Goal: Transaction & Acquisition: Book appointment/travel/reservation

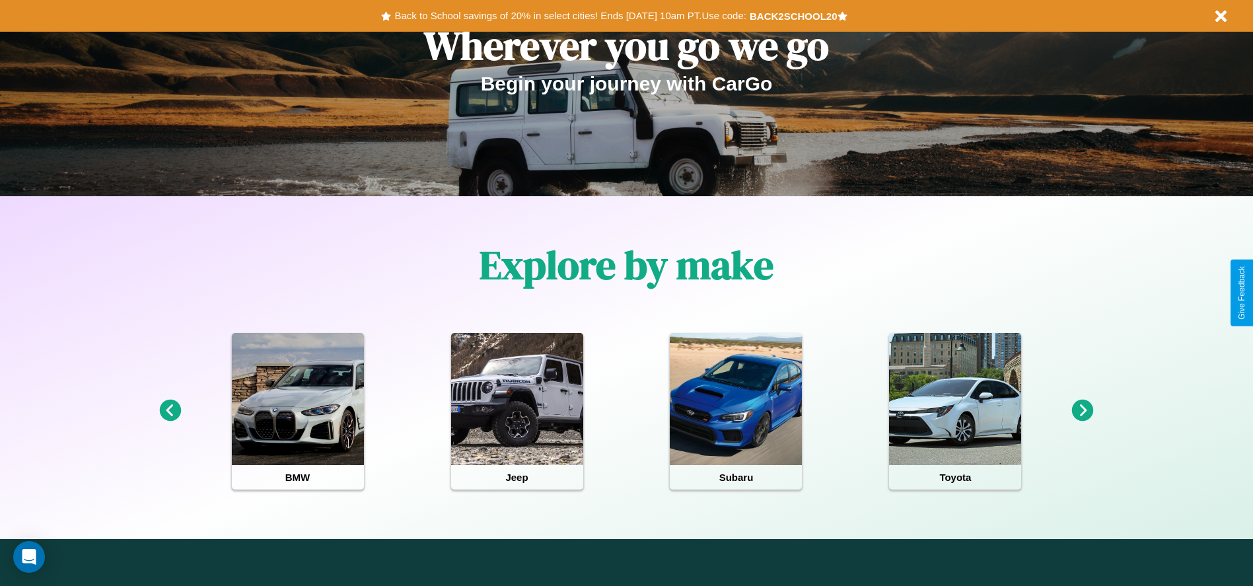
scroll to position [274, 0]
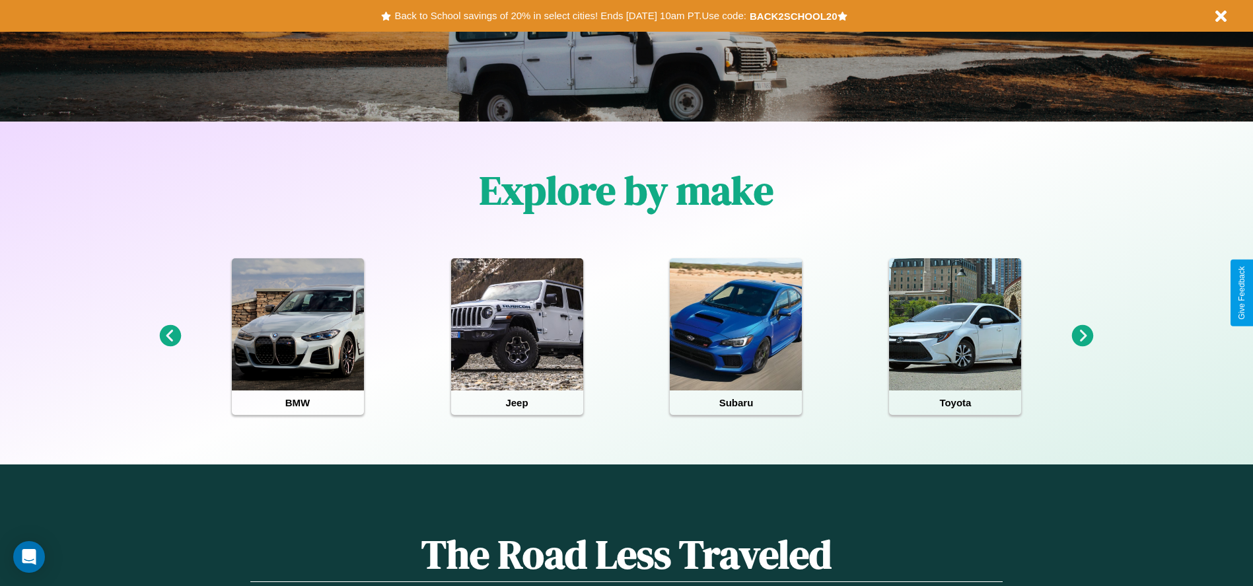
click at [170, 336] on icon at bounding box center [170, 336] width 22 height 22
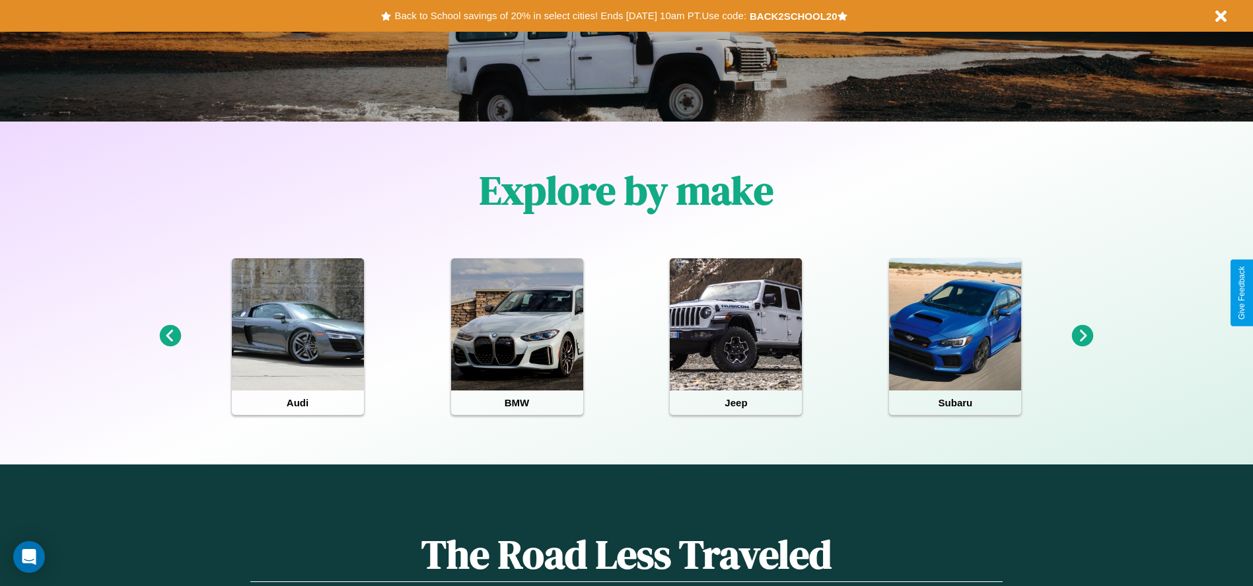
click at [1082, 336] on icon at bounding box center [1083, 336] width 22 height 22
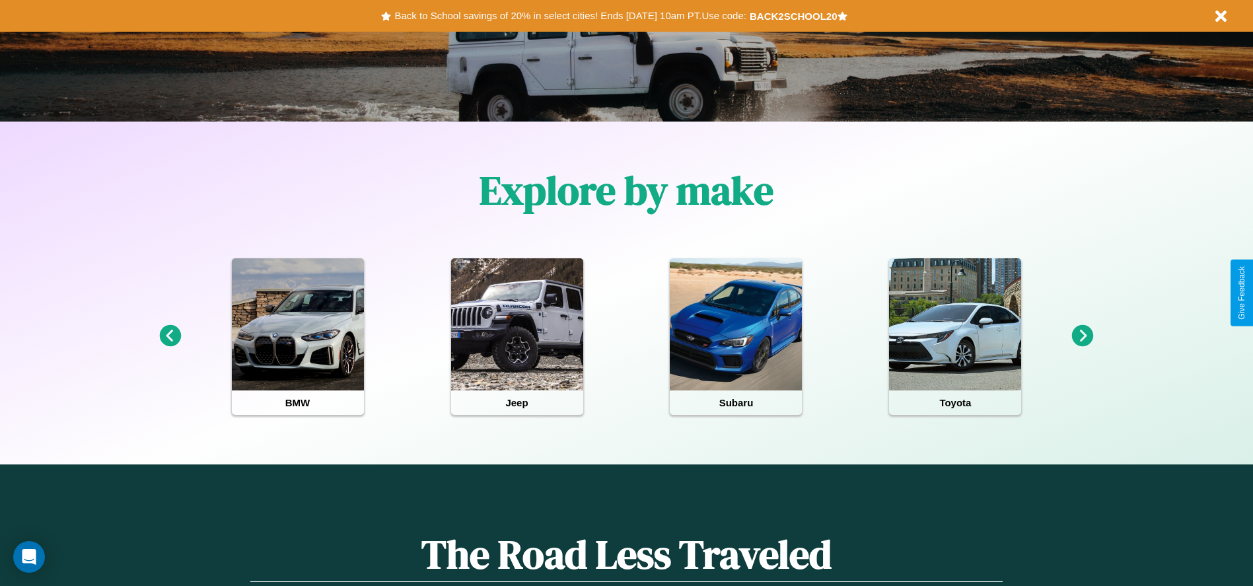
click at [1082, 336] on icon at bounding box center [1083, 336] width 22 height 22
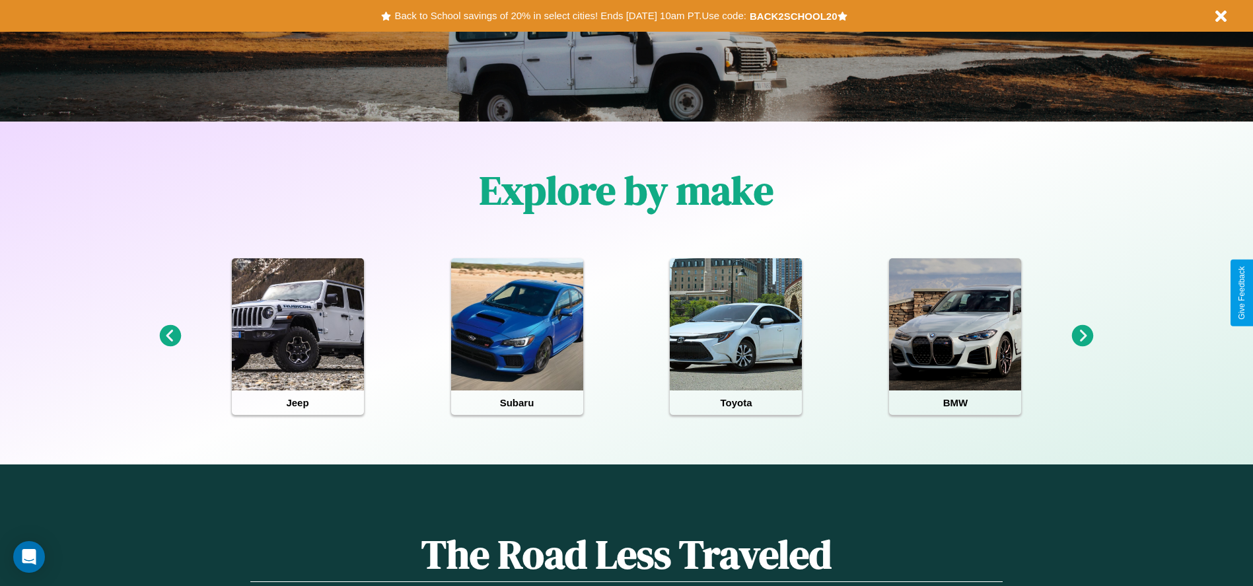
click at [1082, 336] on icon at bounding box center [1083, 336] width 22 height 22
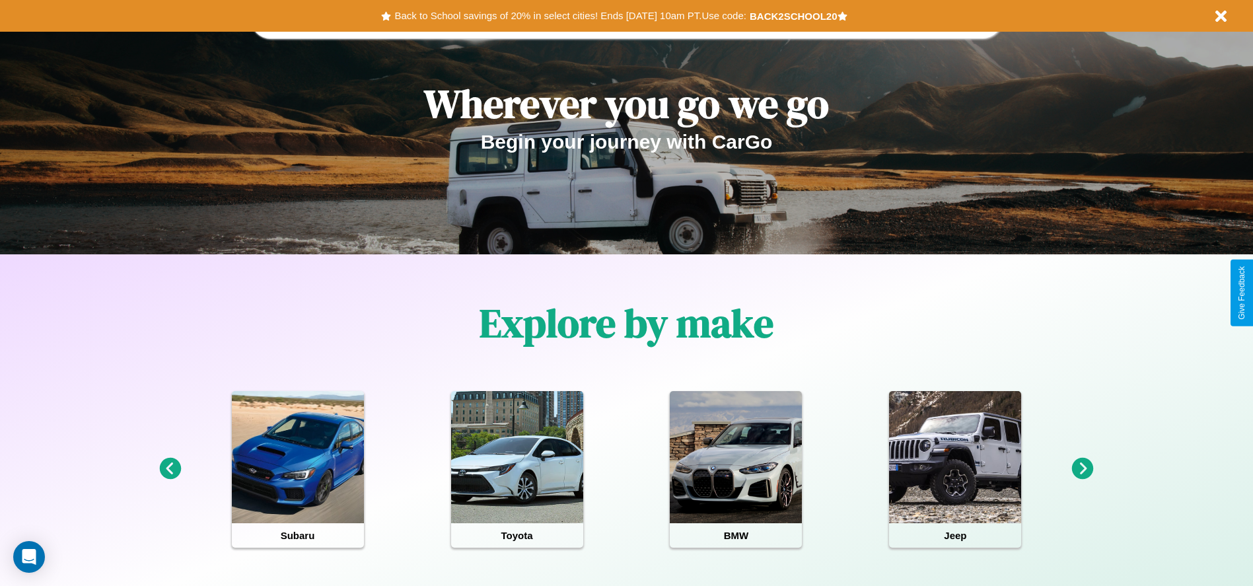
scroll to position [0, 0]
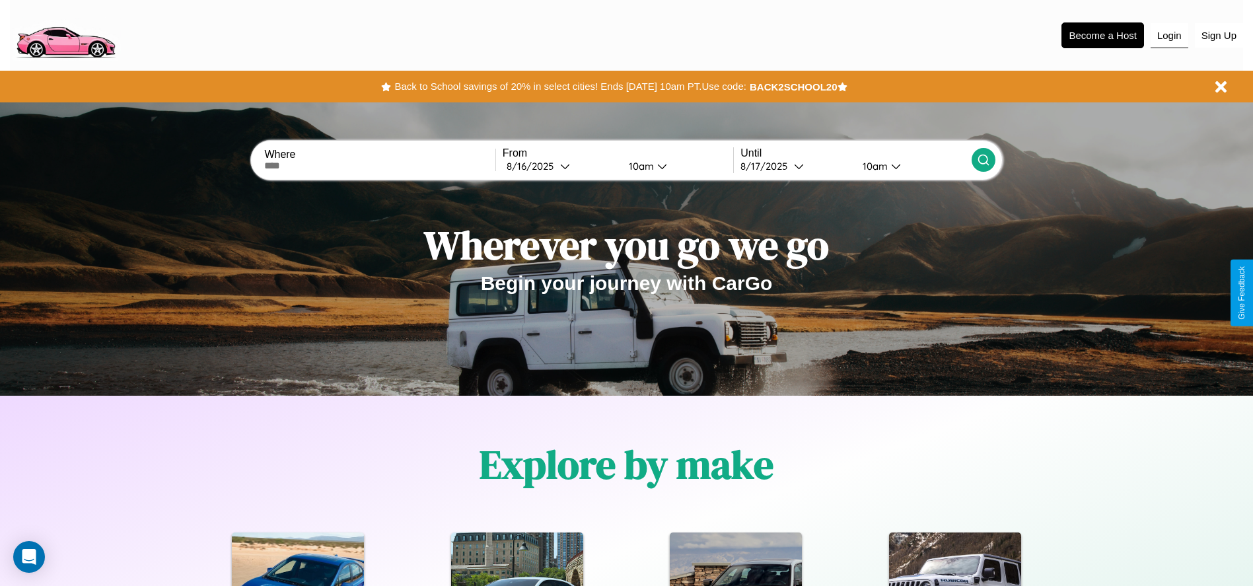
click at [1169, 35] on button "Login" at bounding box center [1169, 35] width 38 height 25
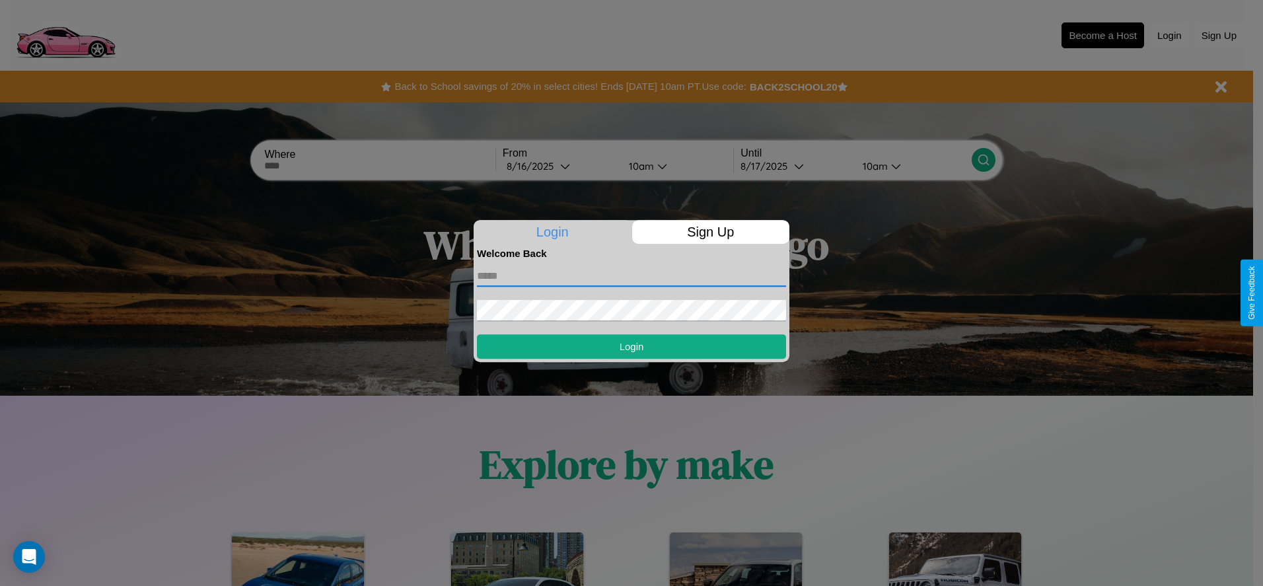
click at [631, 275] on input "text" at bounding box center [631, 275] width 309 height 21
type input "**********"
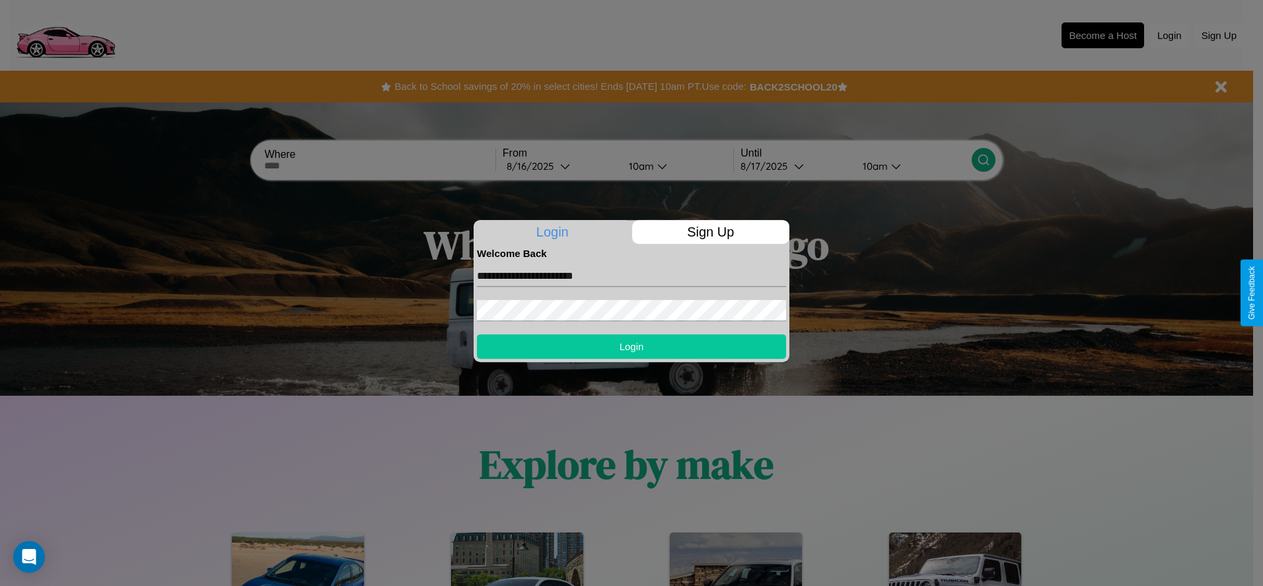
click at [631, 346] on button "Login" at bounding box center [631, 346] width 309 height 24
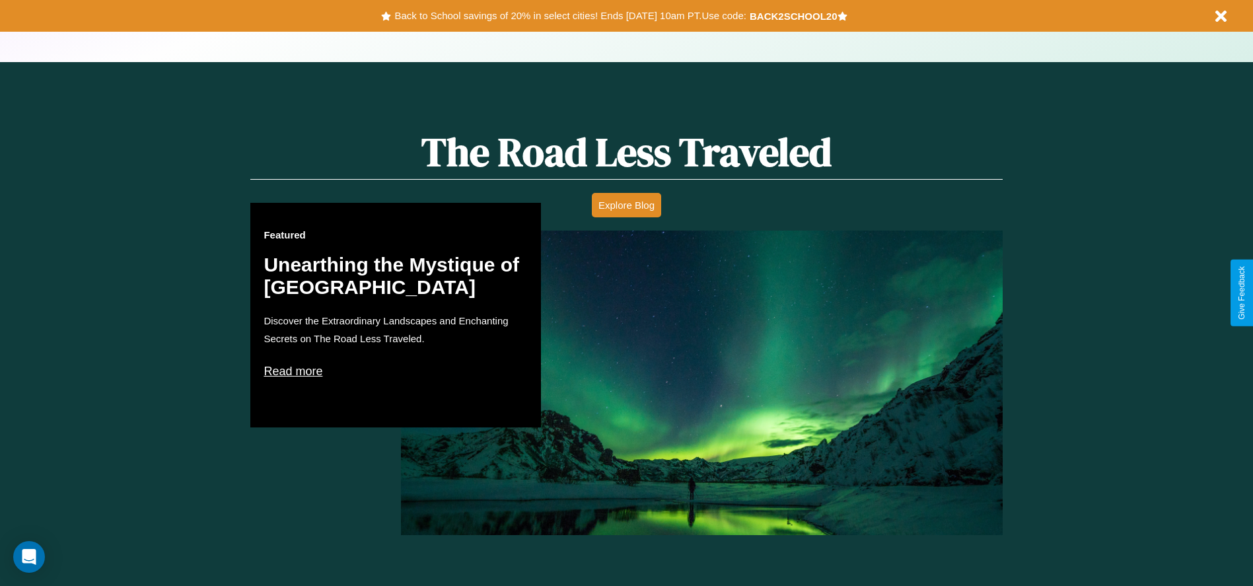
scroll to position [1152, 0]
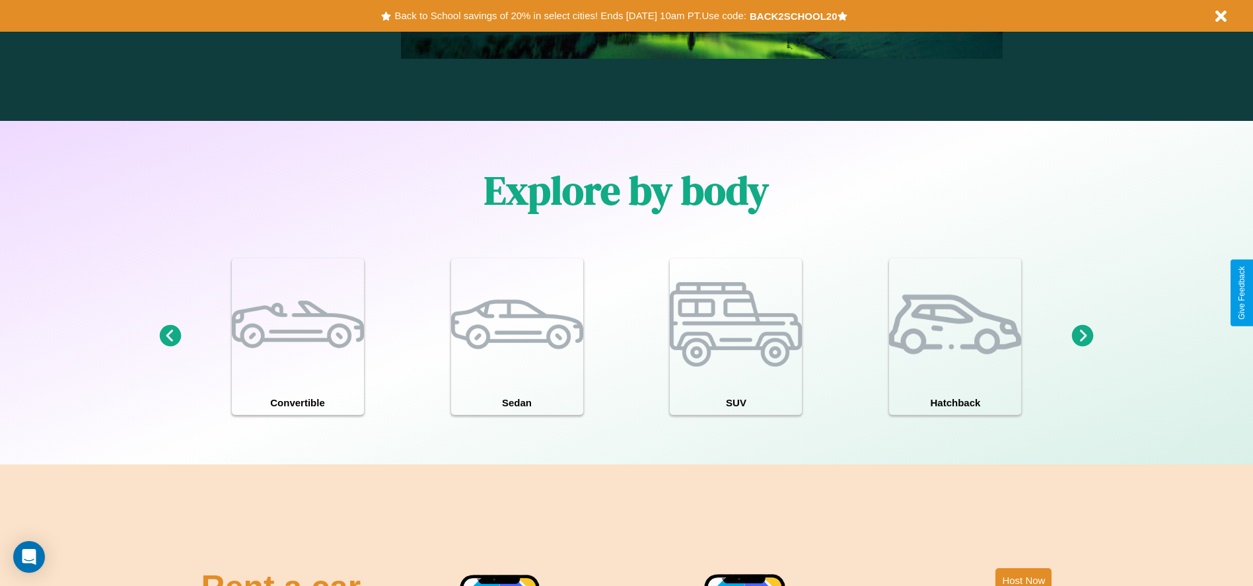
click at [1082, 336] on icon at bounding box center [1083, 336] width 22 height 22
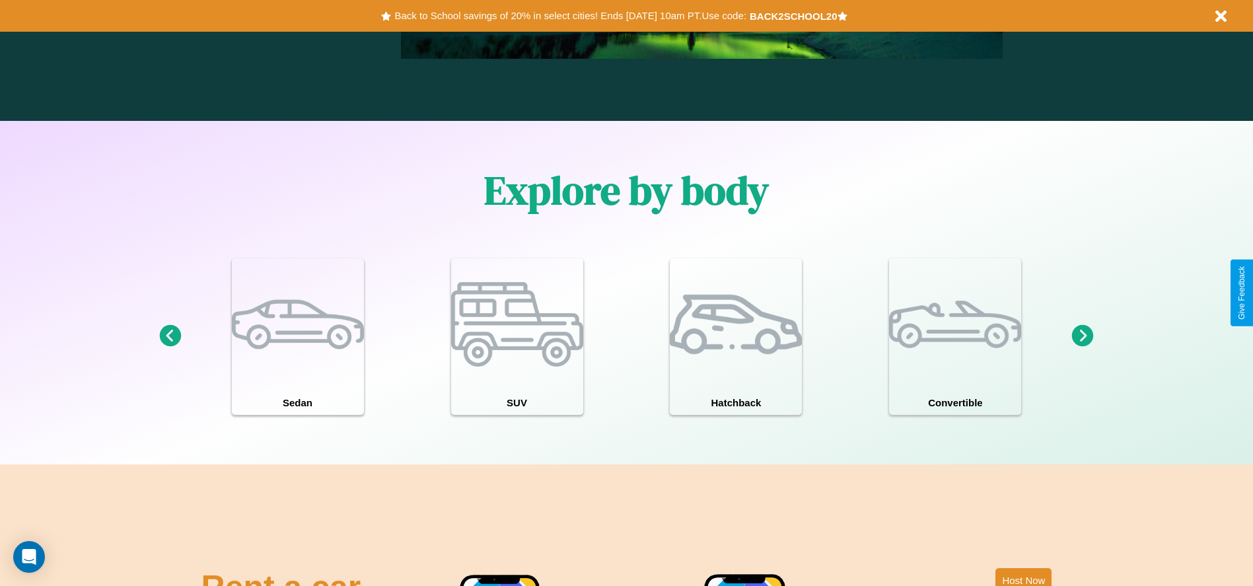
click at [170, 336] on icon at bounding box center [170, 336] width 22 height 22
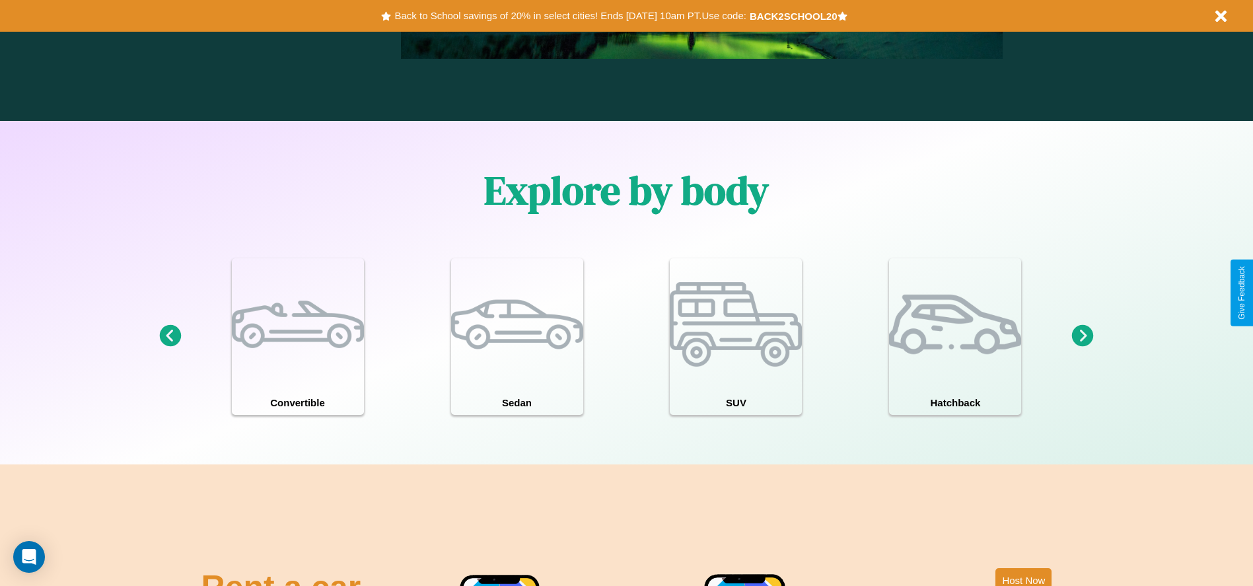
click at [1082, 336] on icon at bounding box center [1083, 336] width 22 height 22
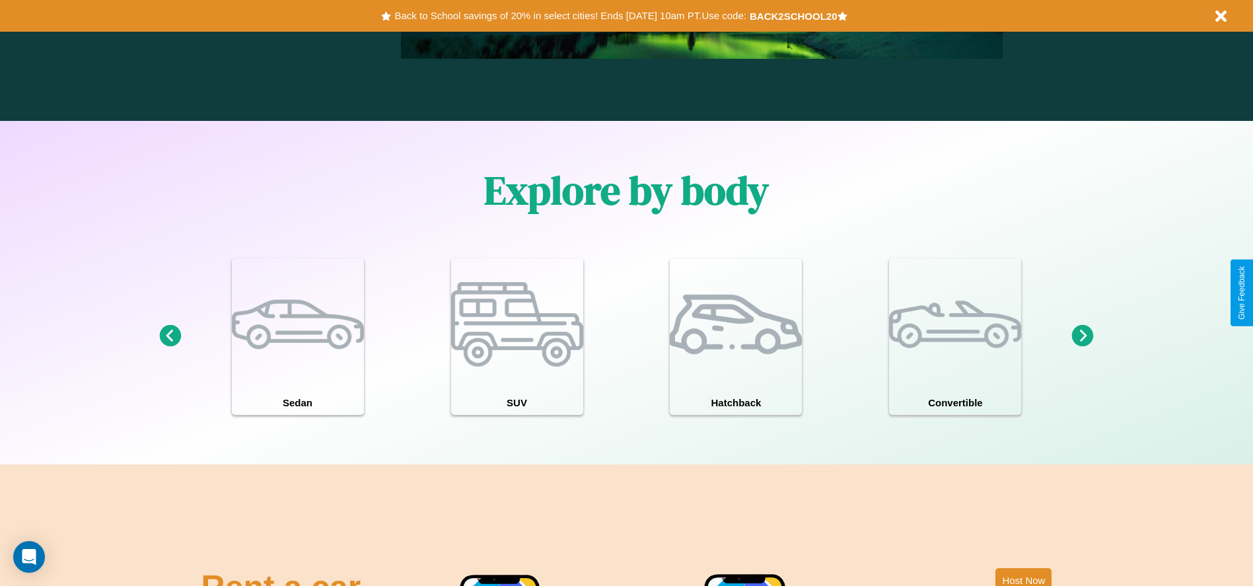
click at [1082, 336] on icon at bounding box center [1083, 336] width 22 height 22
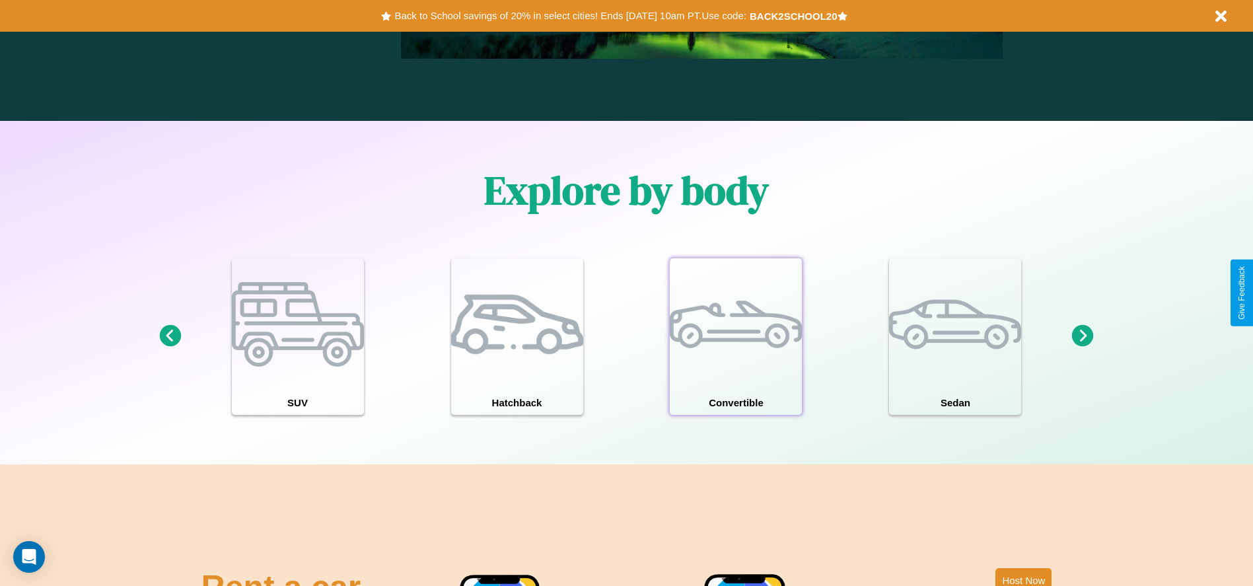
click at [736, 336] on div at bounding box center [736, 324] width 132 height 132
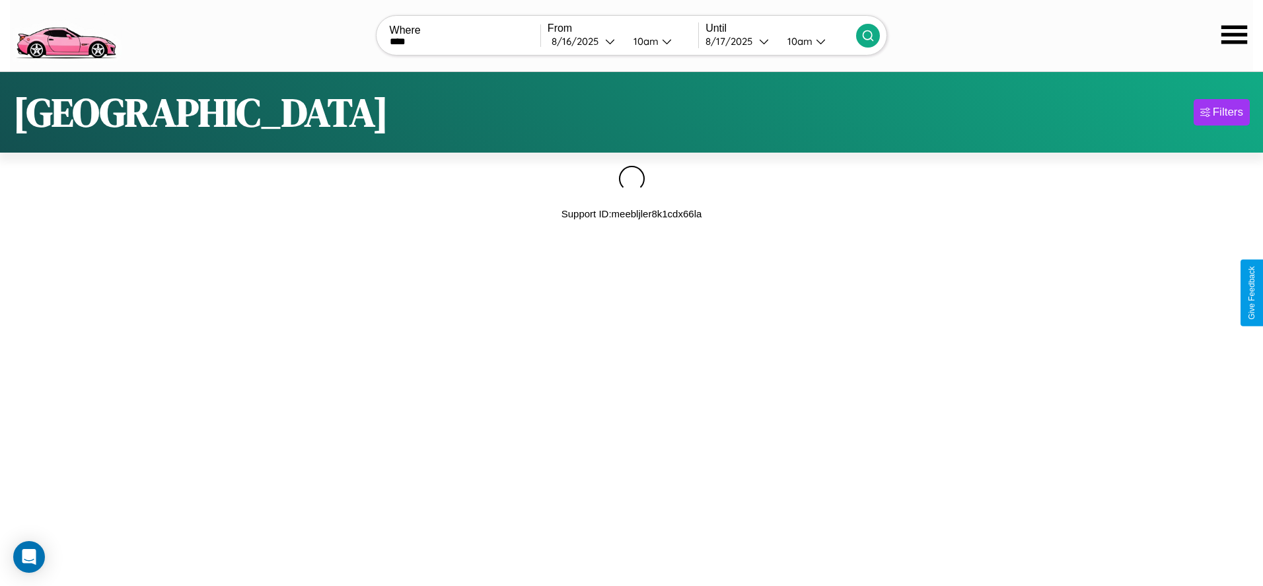
type input "****"
click at [868, 35] on icon at bounding box center [867, 35] width 13 height 13
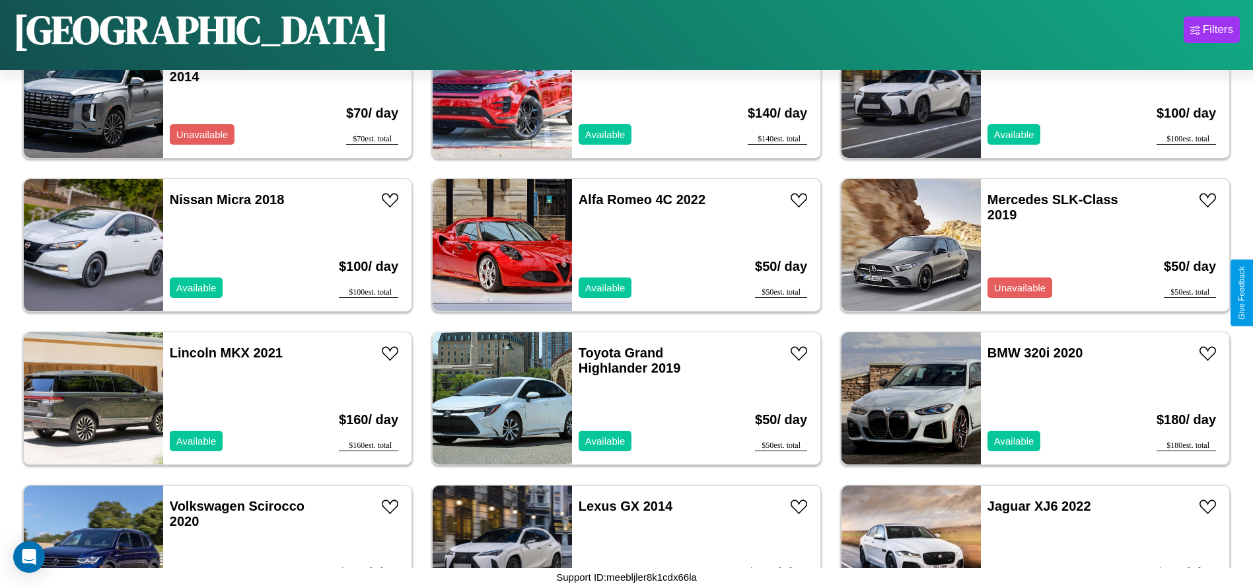
scroll to position [2752, 0]
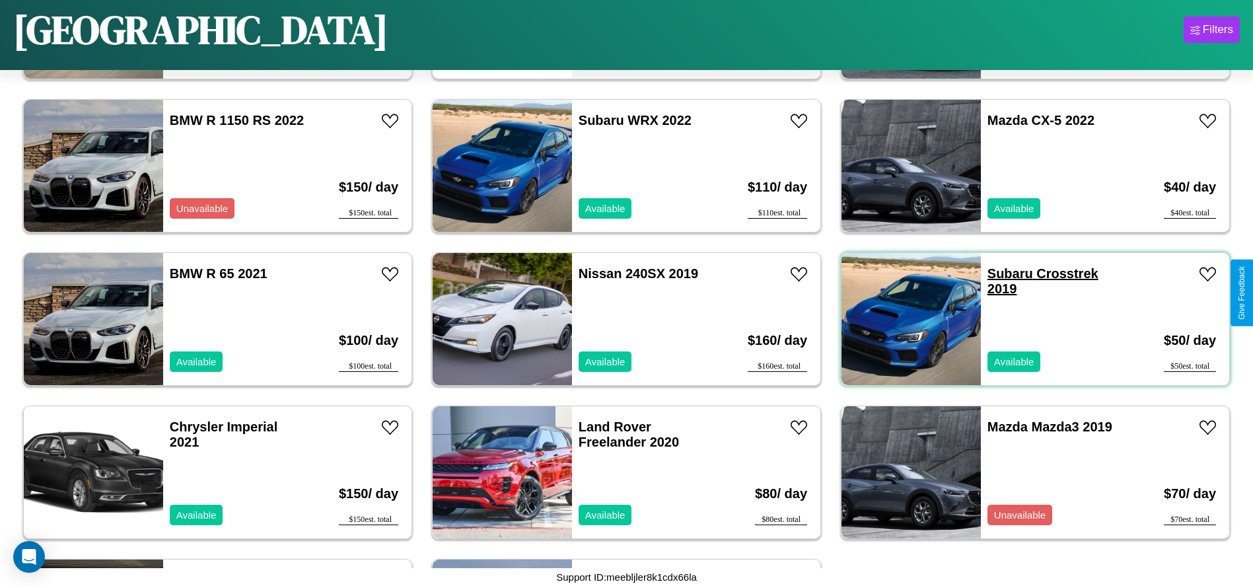
click at [1002, 273] on link "Subaru Crosstrek 2019" at bounding box center [1042, 281] width 111 height 30
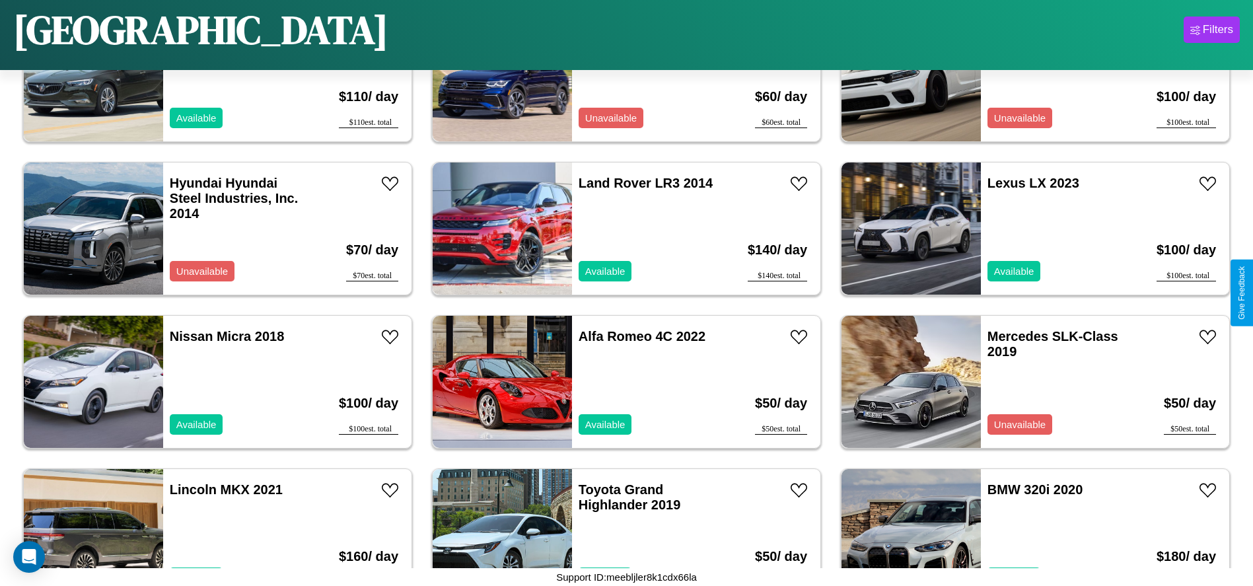
scroll to position [1526, 0]
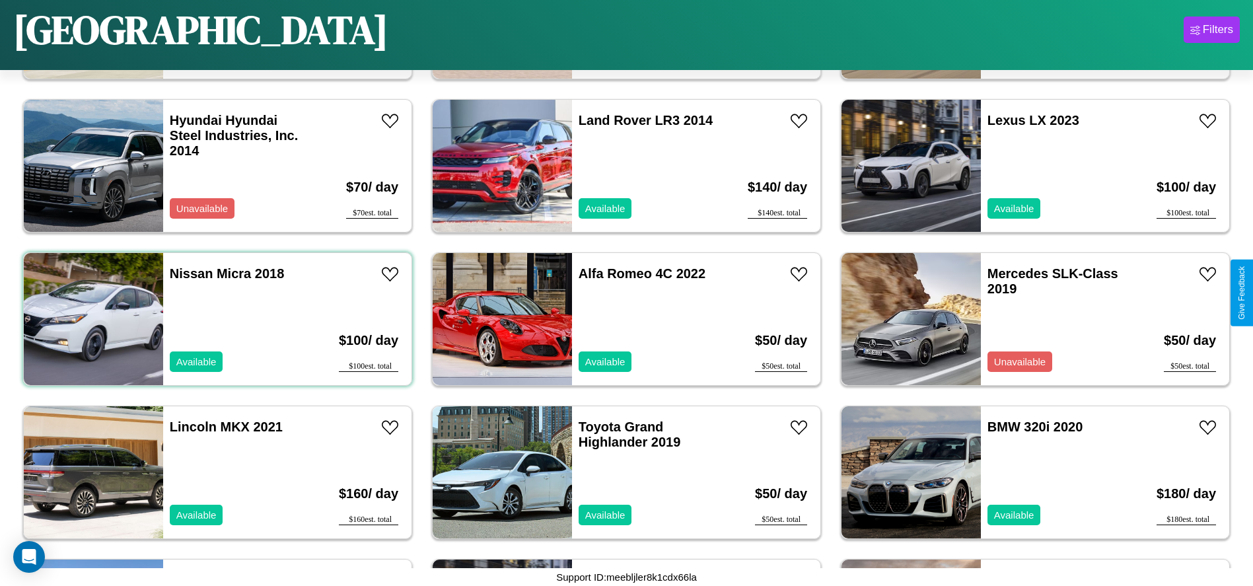
click at [216, 319] on div "Nissan Micra 2018 Available" at bounding box center [239, 319] width 153 height 132
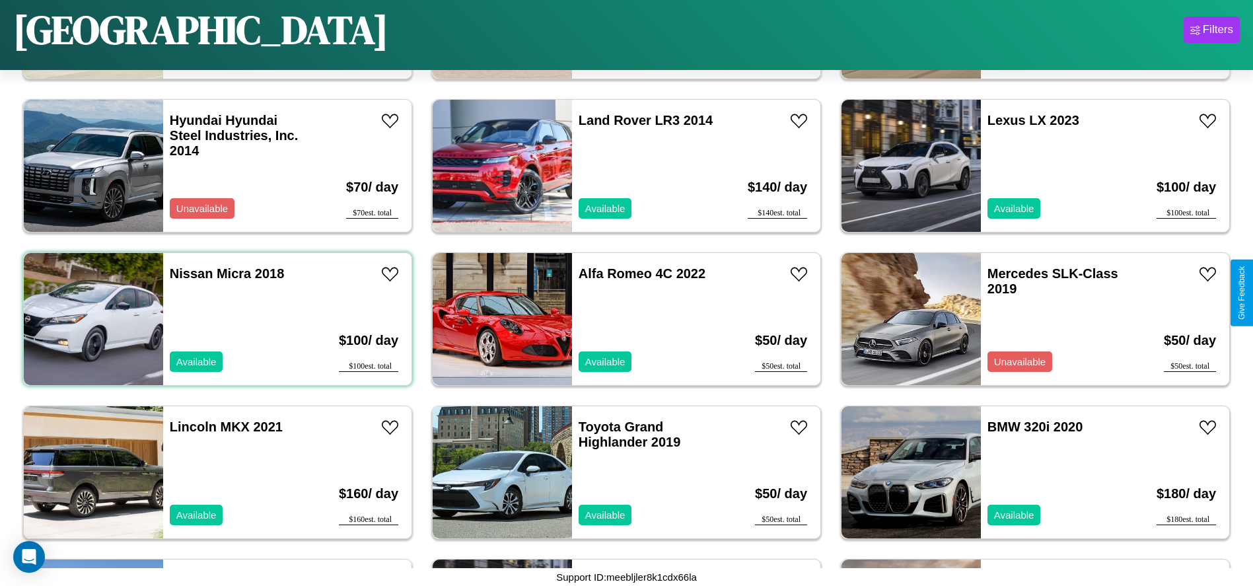
click at [216, 319] on div "Nissan Micra 2018 Available" at bounding box center [239, 319] width 153 height 132
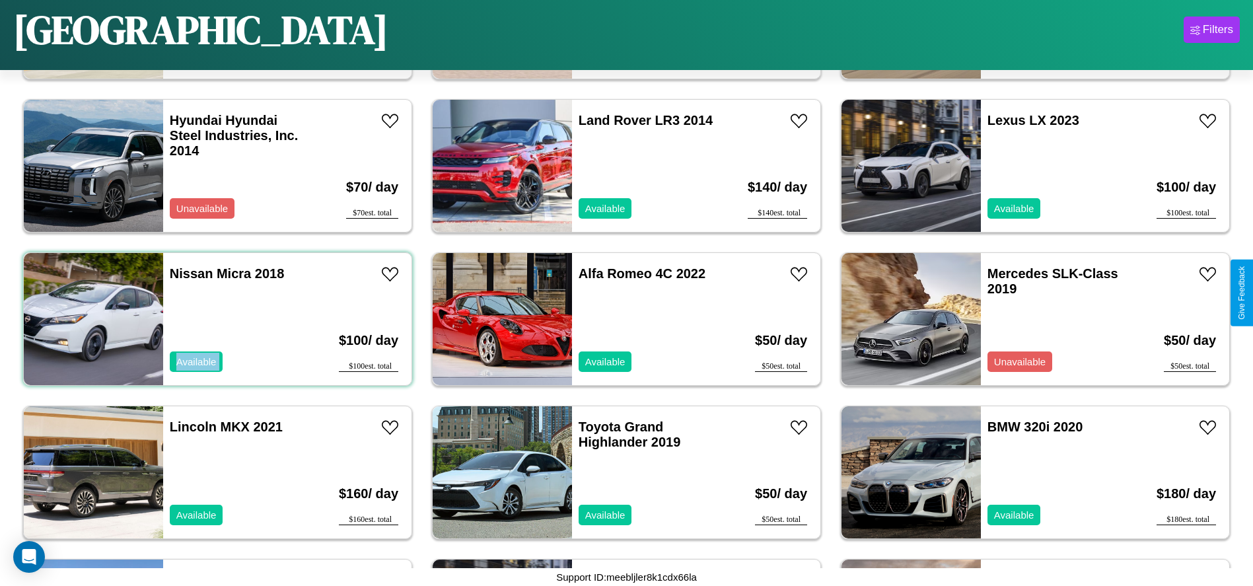
click at [216, 319] on div "Nissan Micra 2018 Available" at bounding box center [239, 319] width 153 height 132
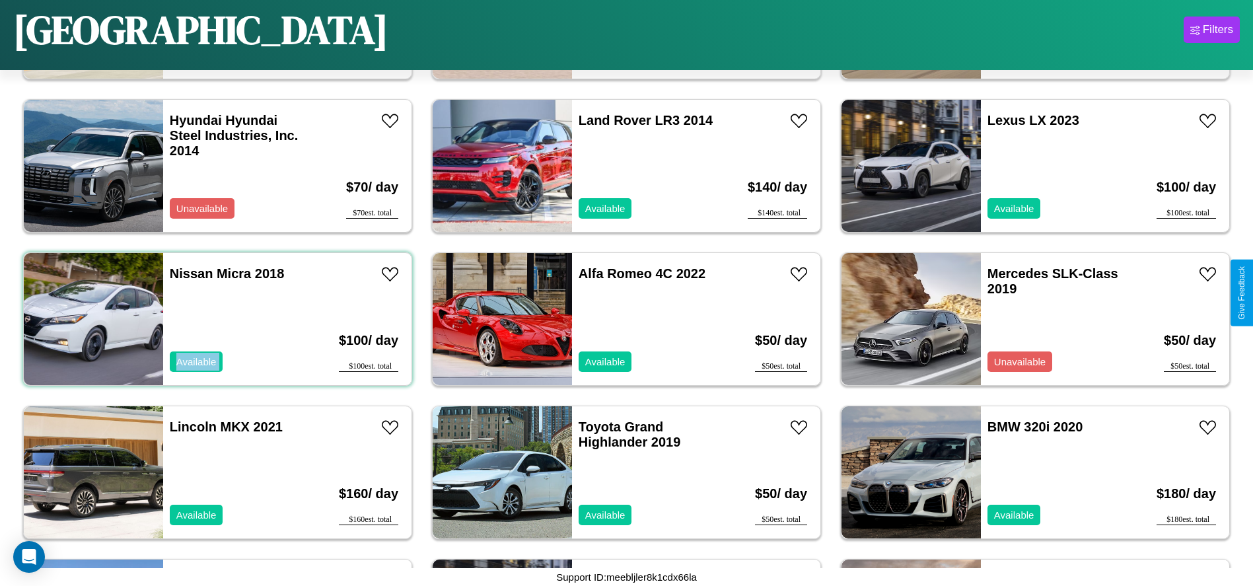
click at [216, 319] on div "Nissan Micra 2018 Available" at bounding box center [239, 319] width 153 height 132
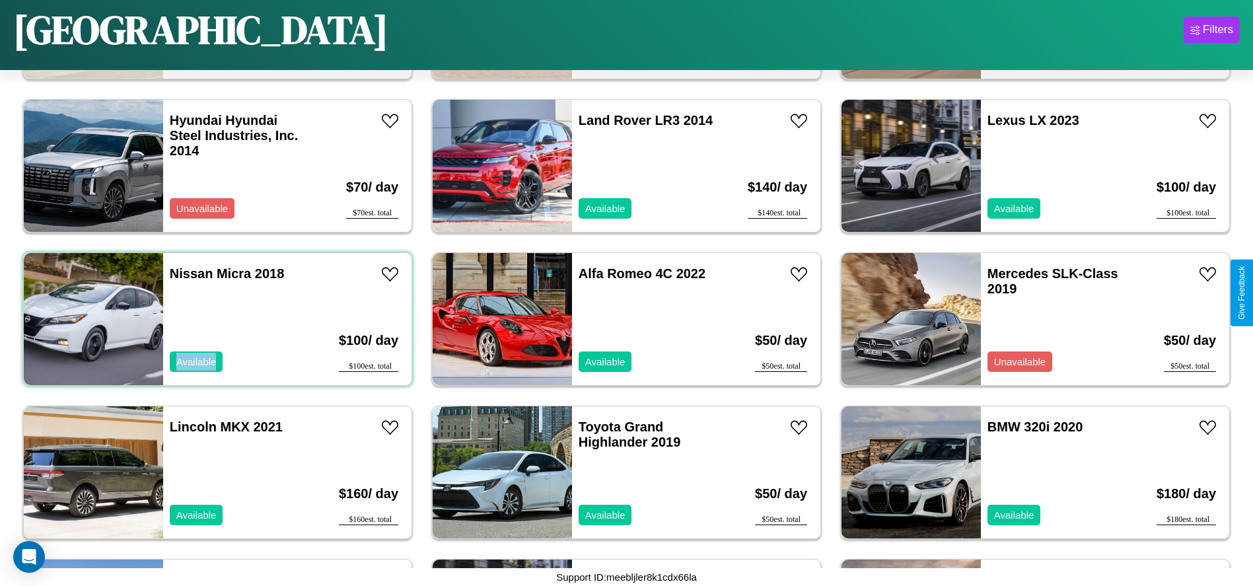
click at [216, 319] on div "Nissan Micra 2018 Available" at bounding box center [239, 319] width 153 height 132
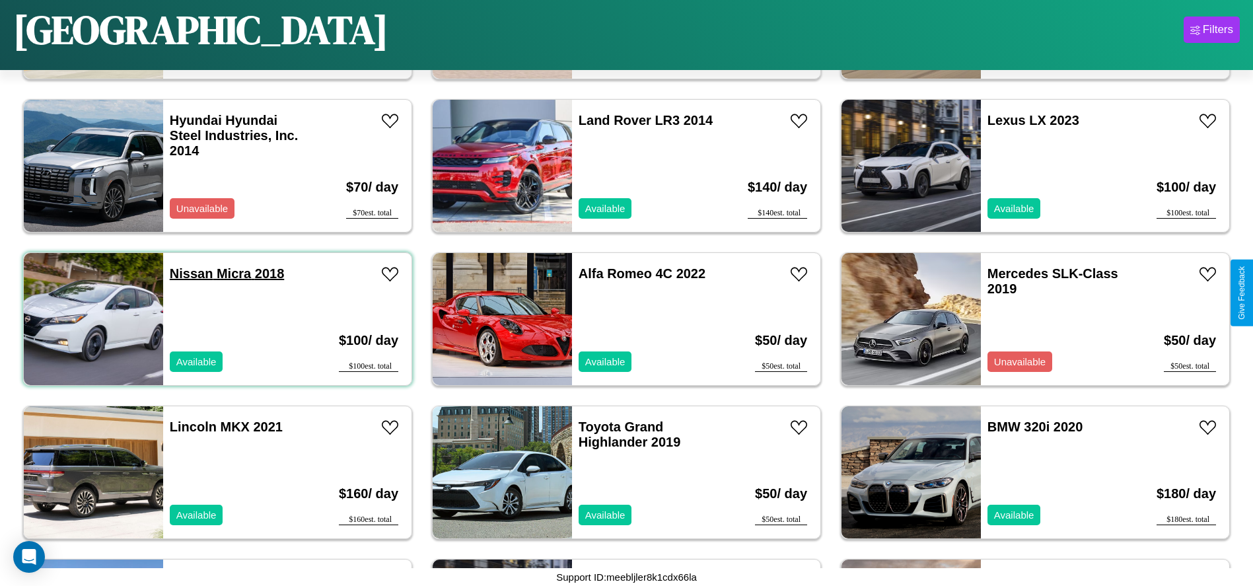
click at [190, 273] on link "Nissan Micra 2018" at bounding box center [227, 273] width 114 height 15
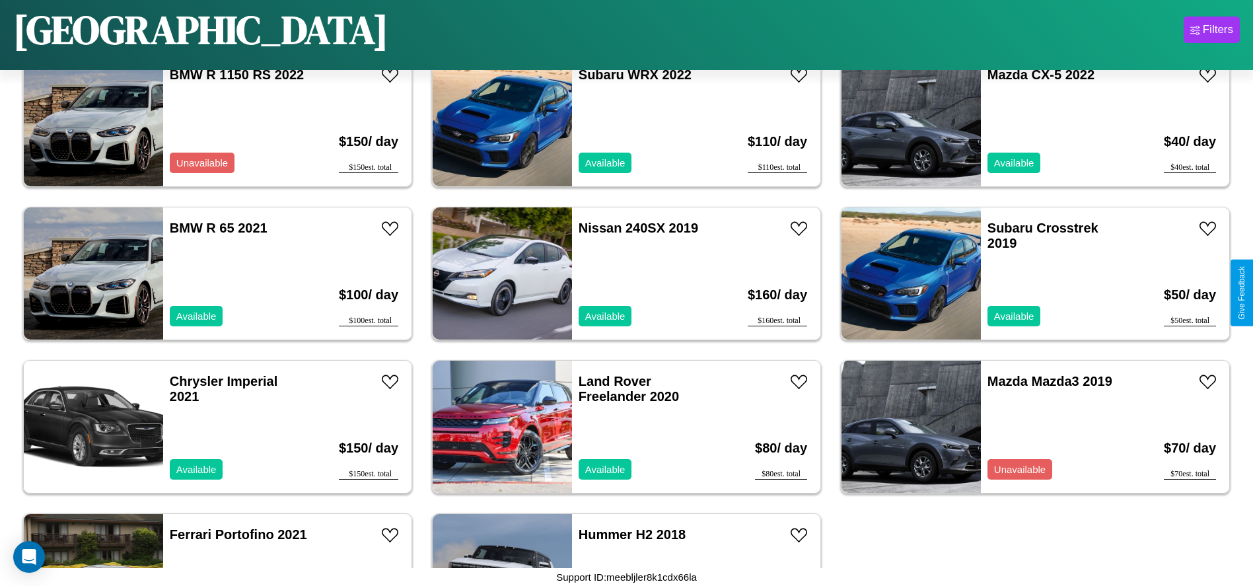
scroll to position [2899, 0]
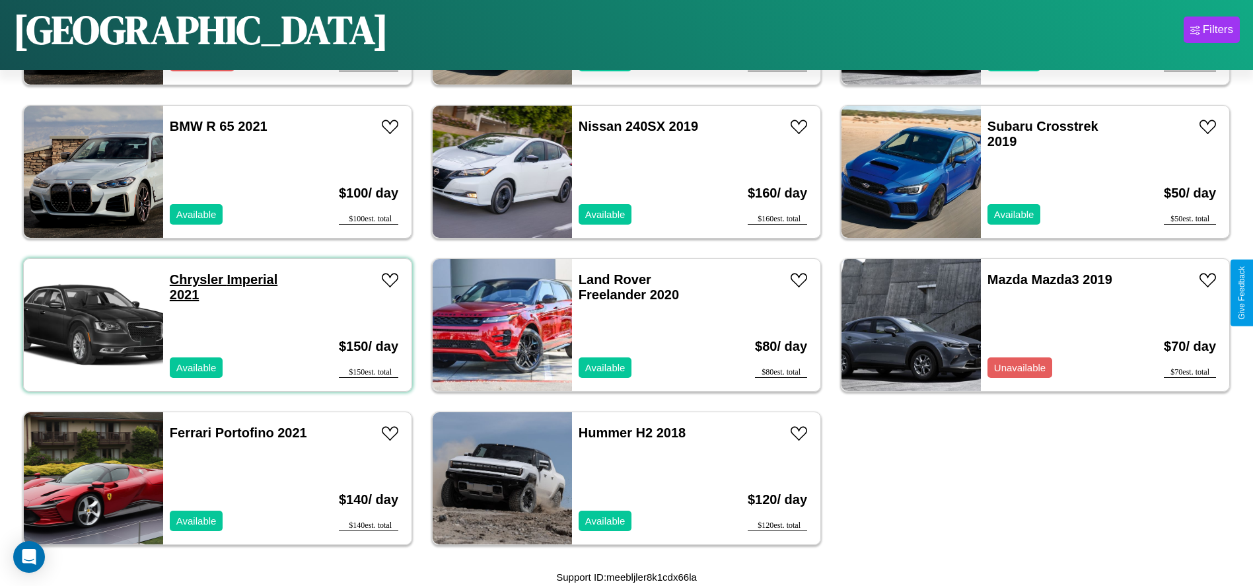
click at [195, 279] on link "Chrysler Imperial 2021" at bounding box center [224, 287] width 108 height 30
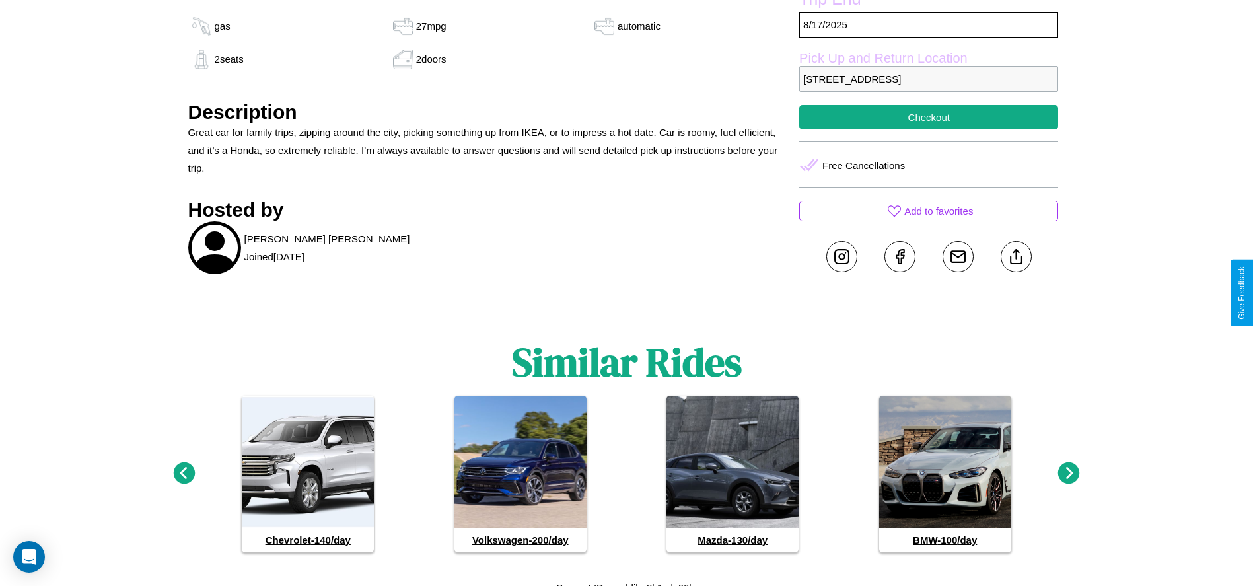
scroll to position [510, 0]
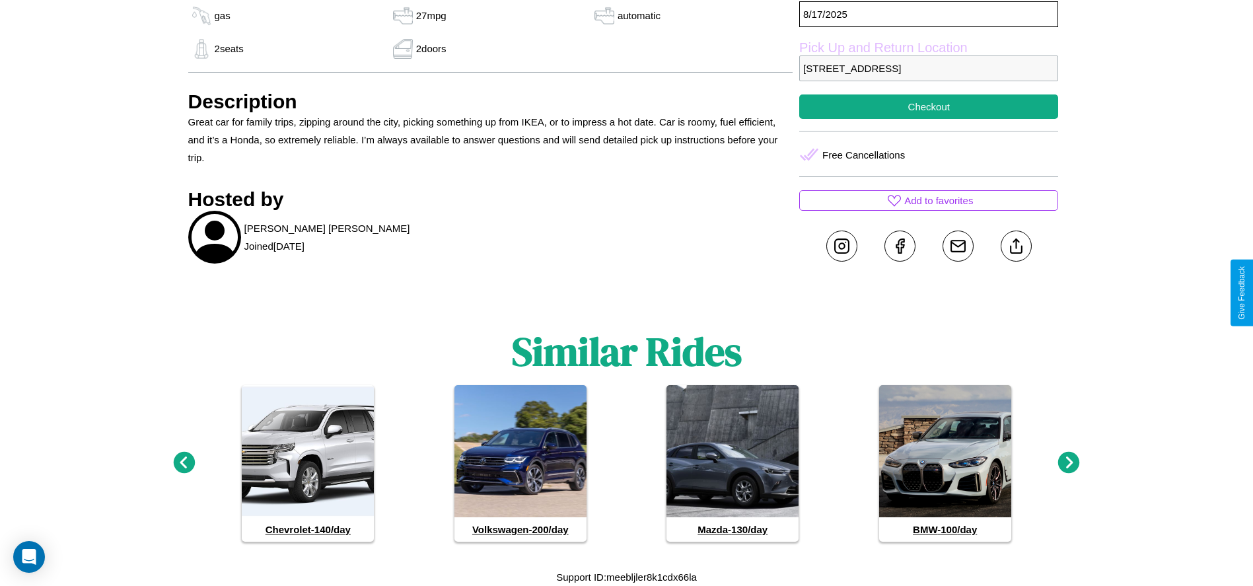
click at [1069, 463] on icon at bounding box center [1069, 463] width 22 height 22
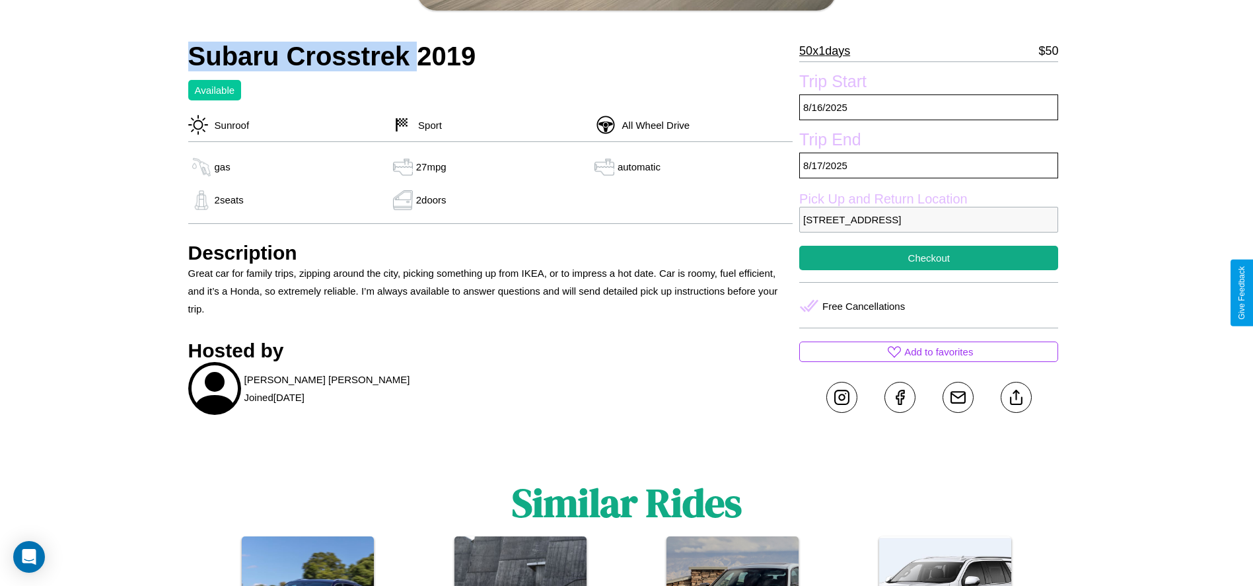
scroll to position [464, 0]
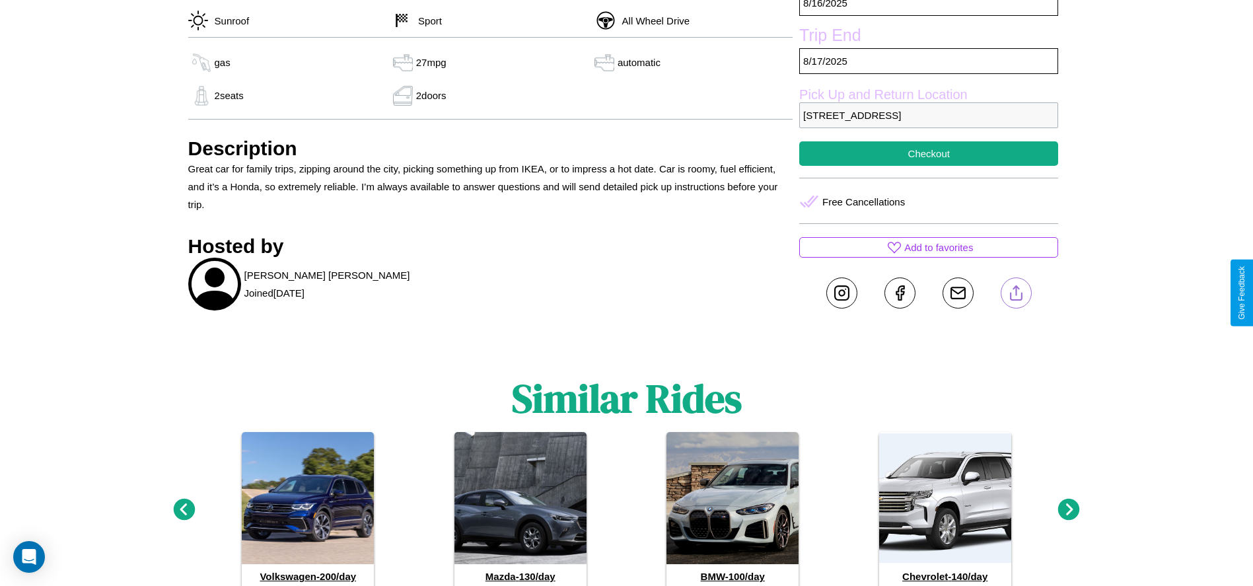
click at [1016, 293] on line at bounding box center [1016, 290] width 0 height 9
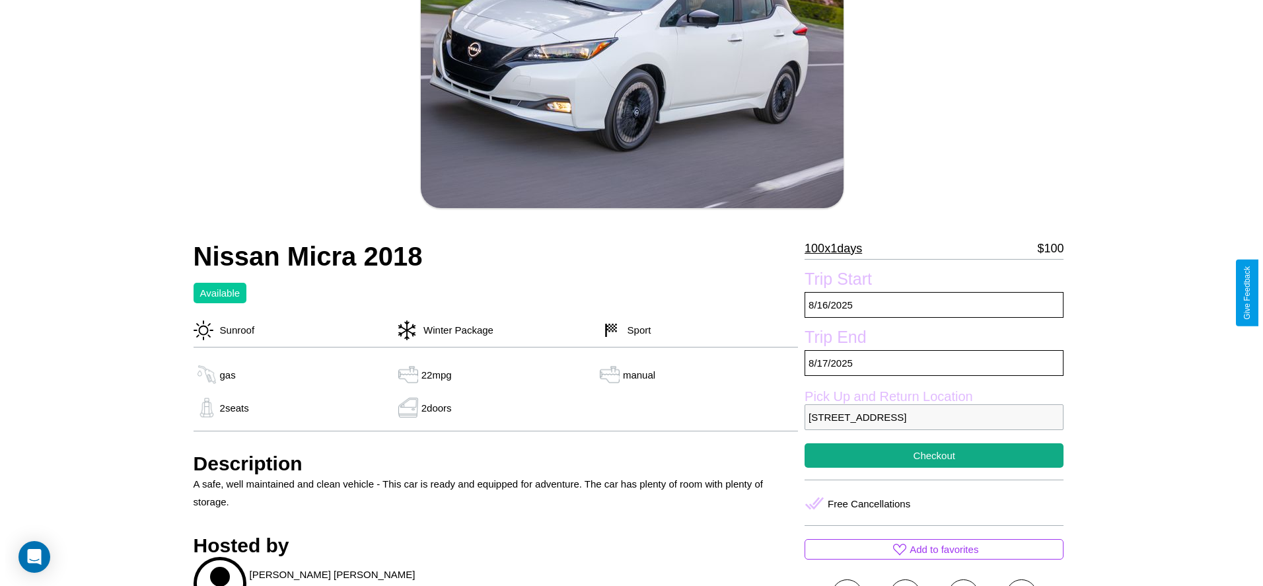
scroll to position [191, 0]
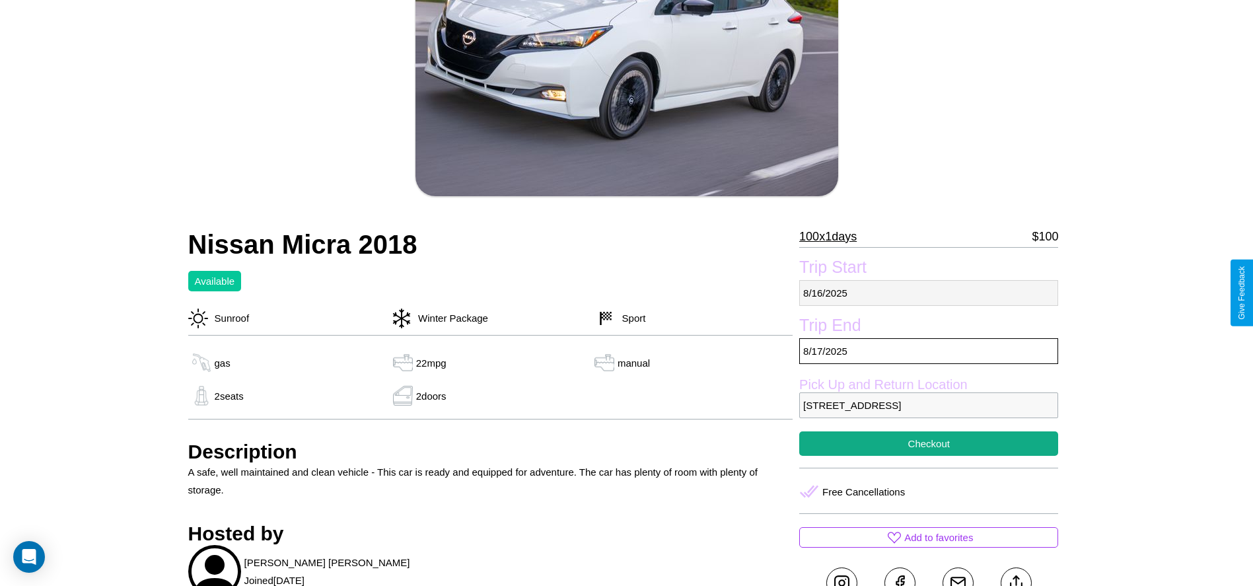
click at [929, 293] on p "[DATE]" at bounding box center [928, 293] width 259 height 26
select select "*"
select select "****"
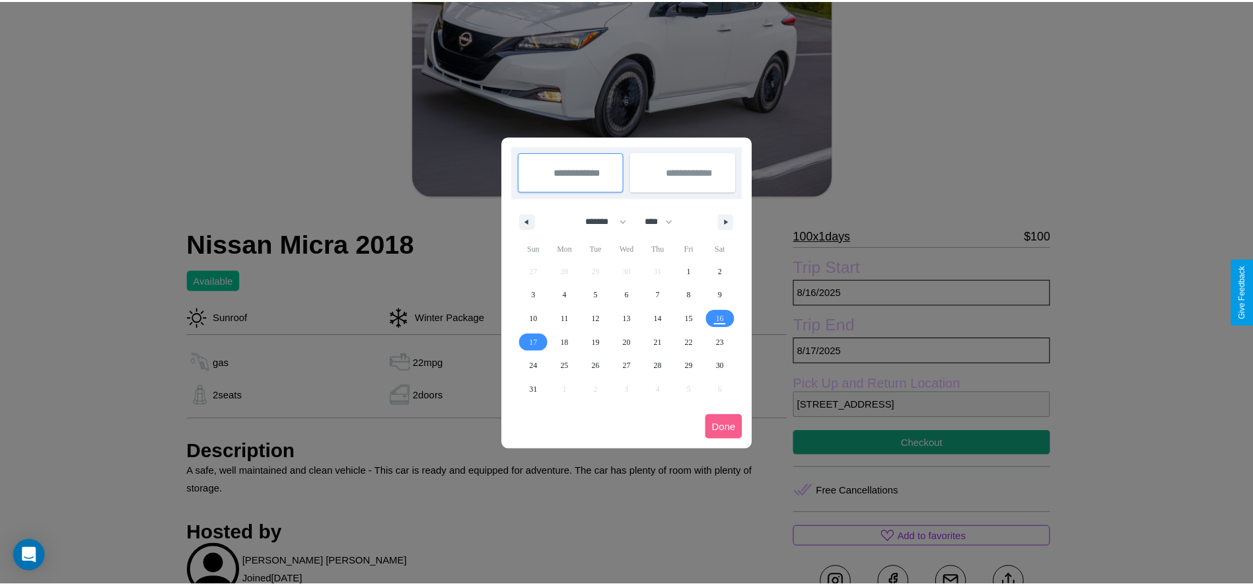
scroll to position [0, 0]
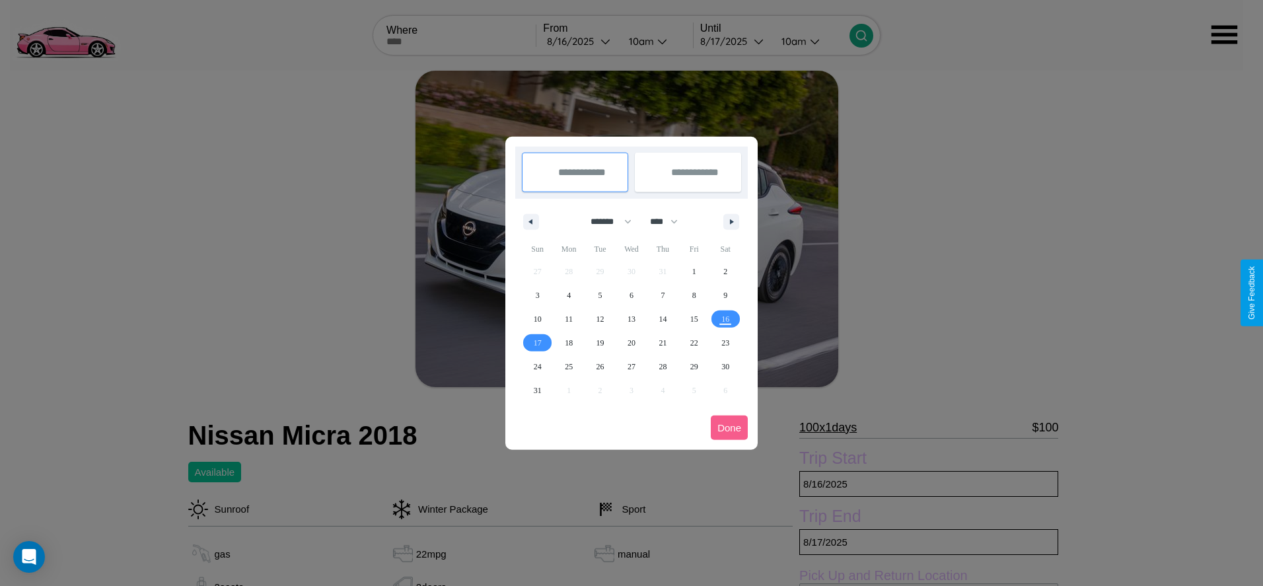
click at [580, 41] on div at bounding box center [631, 293] width 1263 height 586
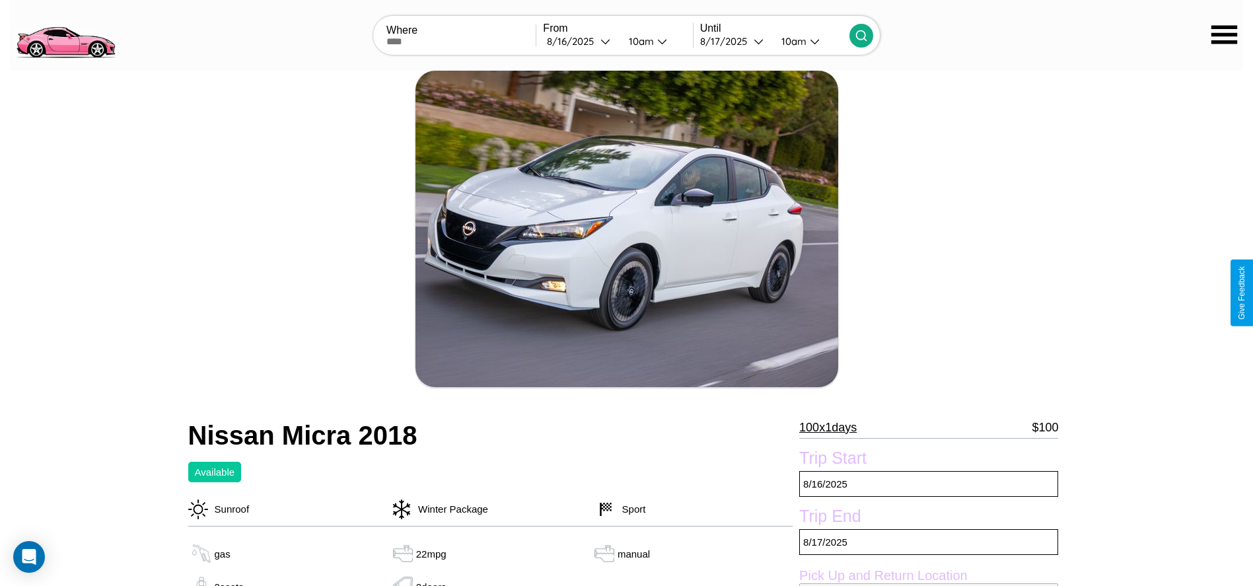
scroll to position [135, 0]
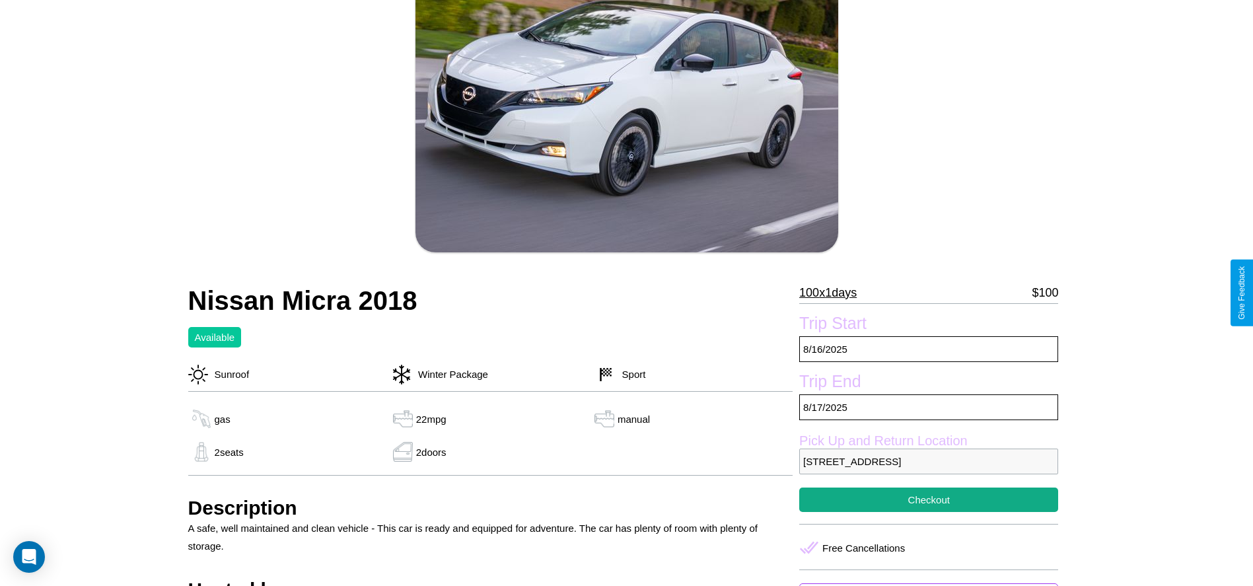
click at [833, 293] on p "100 x 1 days" at bounding box center [827, 292] width 57 height 21
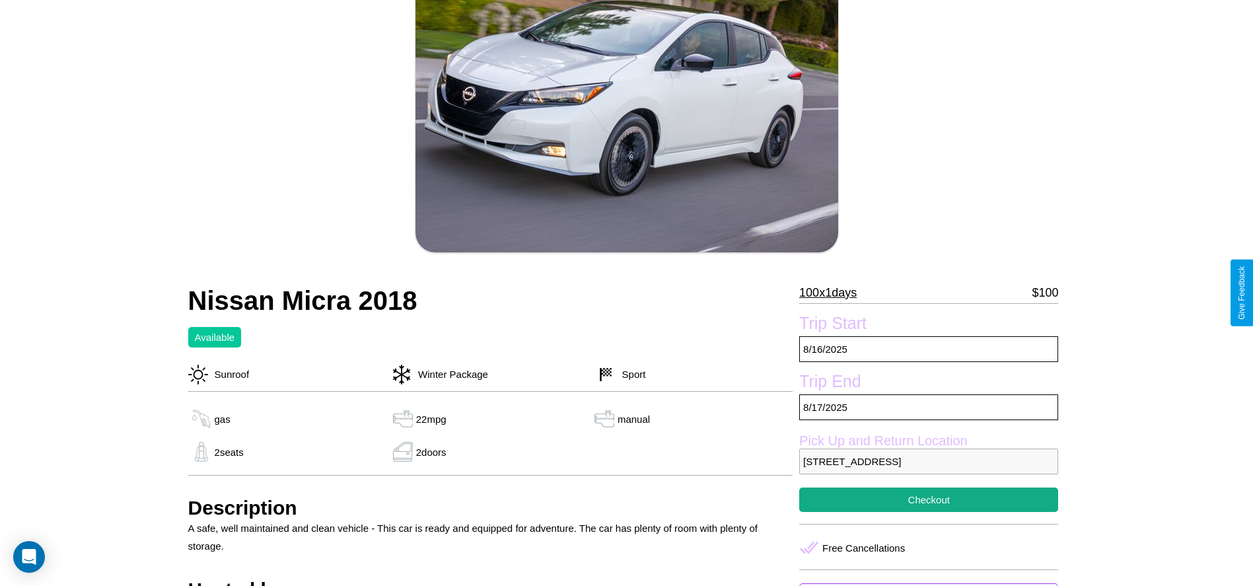
click at [833, 293] on p "100 x 1 days" at bounding box center [827, 292] width 57 height 21
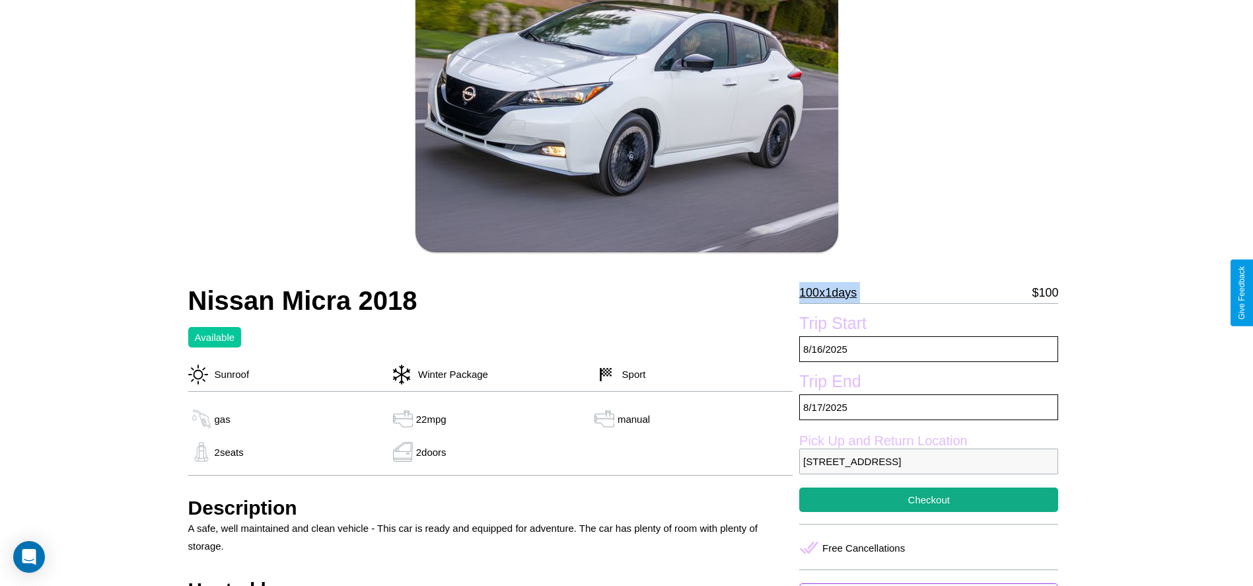
click at [833, 293] on p "100 x 1 days" at bounding box center [827, 292] width 57 height 21
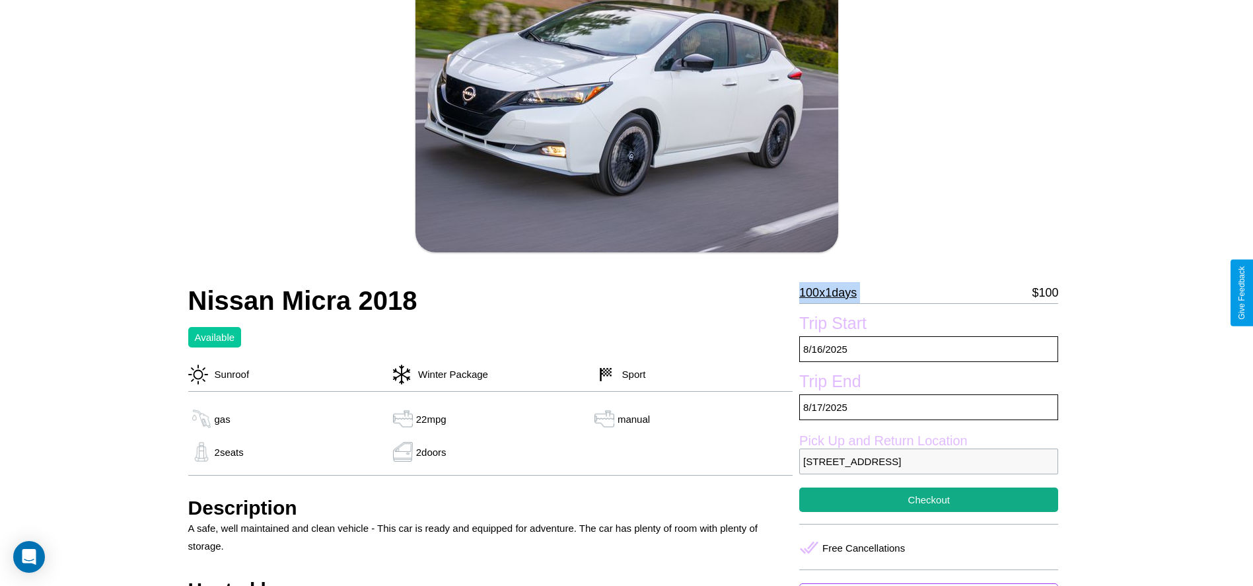
click at [833, 293] on p "100 x 1 days" at bounding box center [827, 292] width 57 height 21
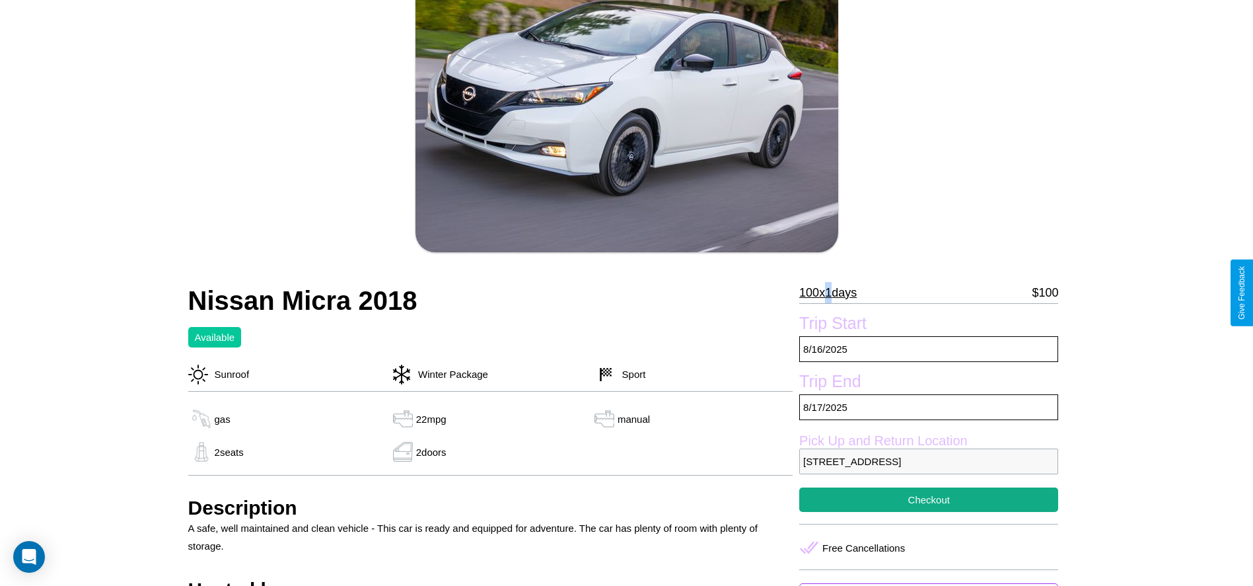
click at [833, 293] on p "100 x 1 days" at bounding box center [827, 292] width 57 height 21
